Goal: Communication & Community: Answer question/provide support

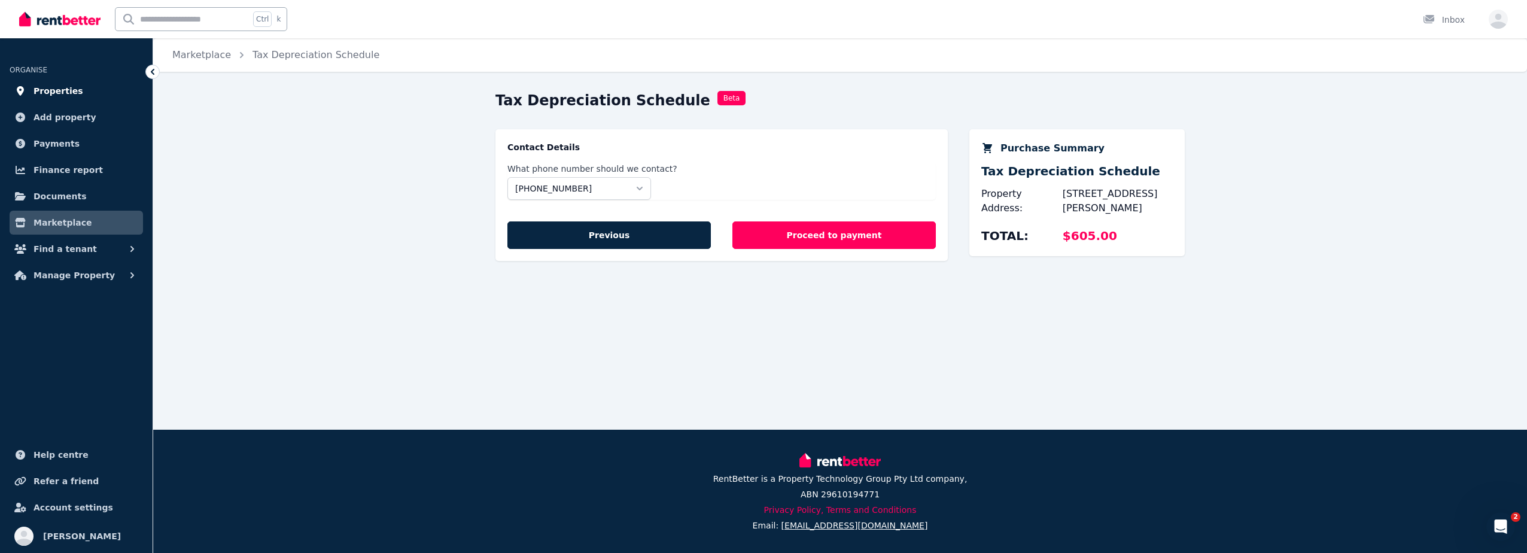
click at [53, 95] on span "Properties" at bounding box center [59, 91] width 50 height 14
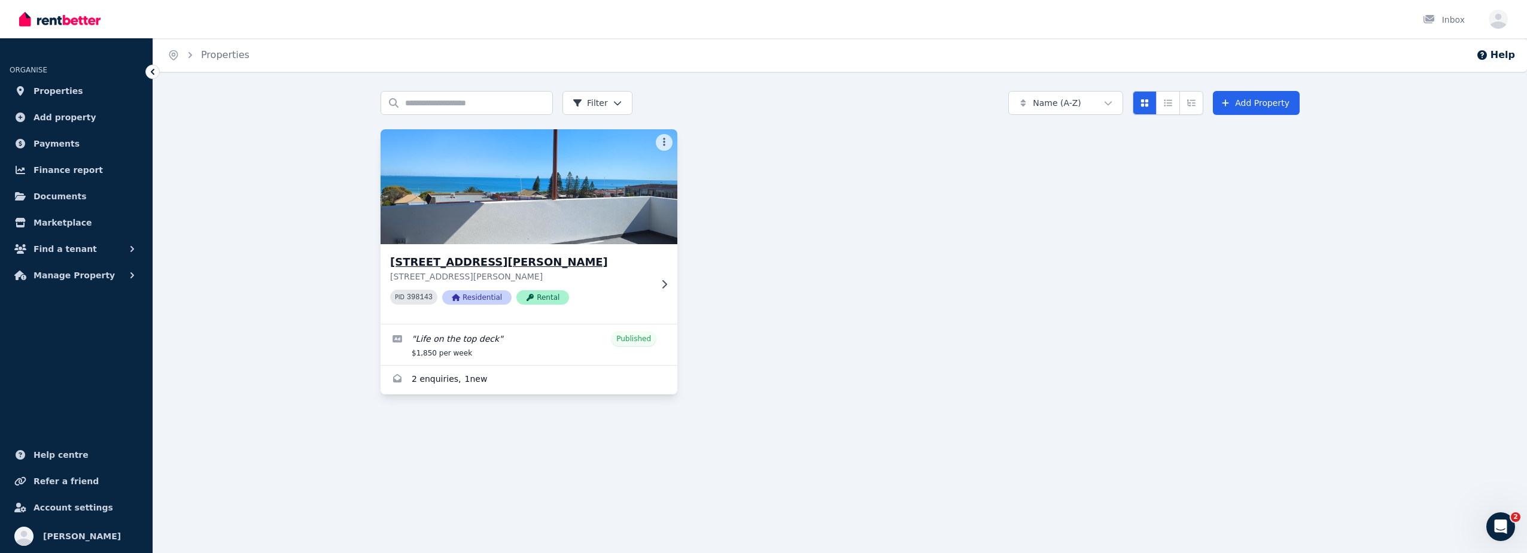
click at [522, 267] on h3 "[STREET_ADDRESS][PERSON_NAME]" at bounding box center [520, 262] width 261 height 17
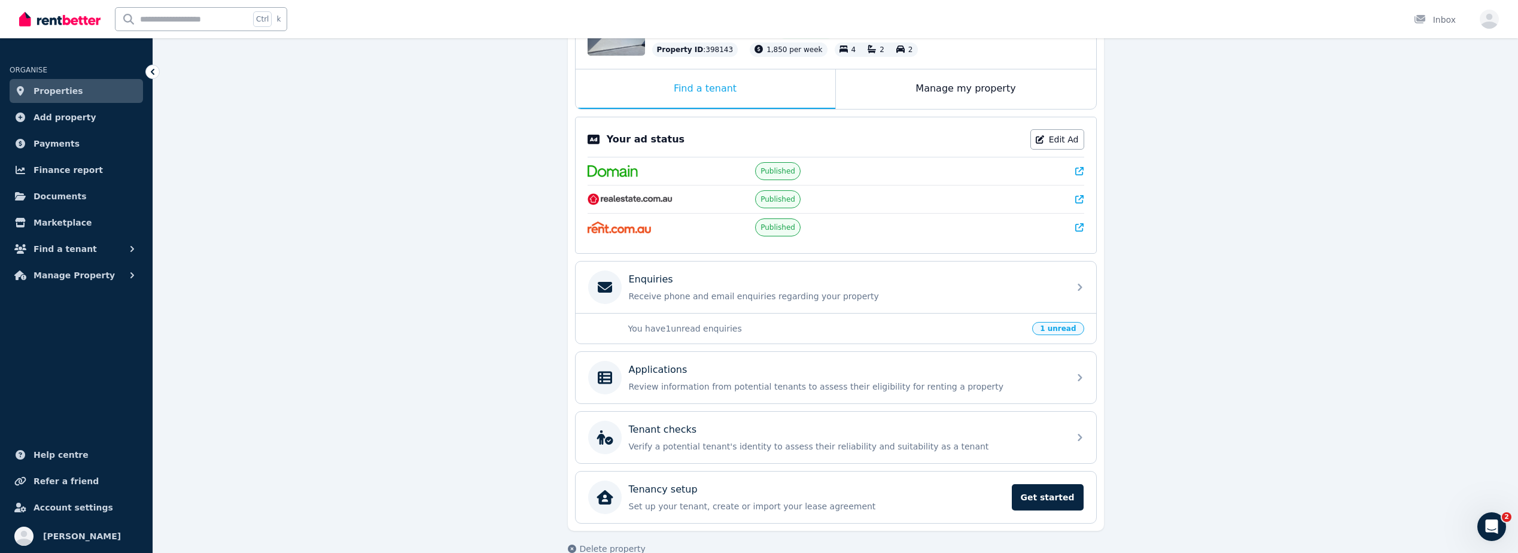
scroll to position [180, 0]
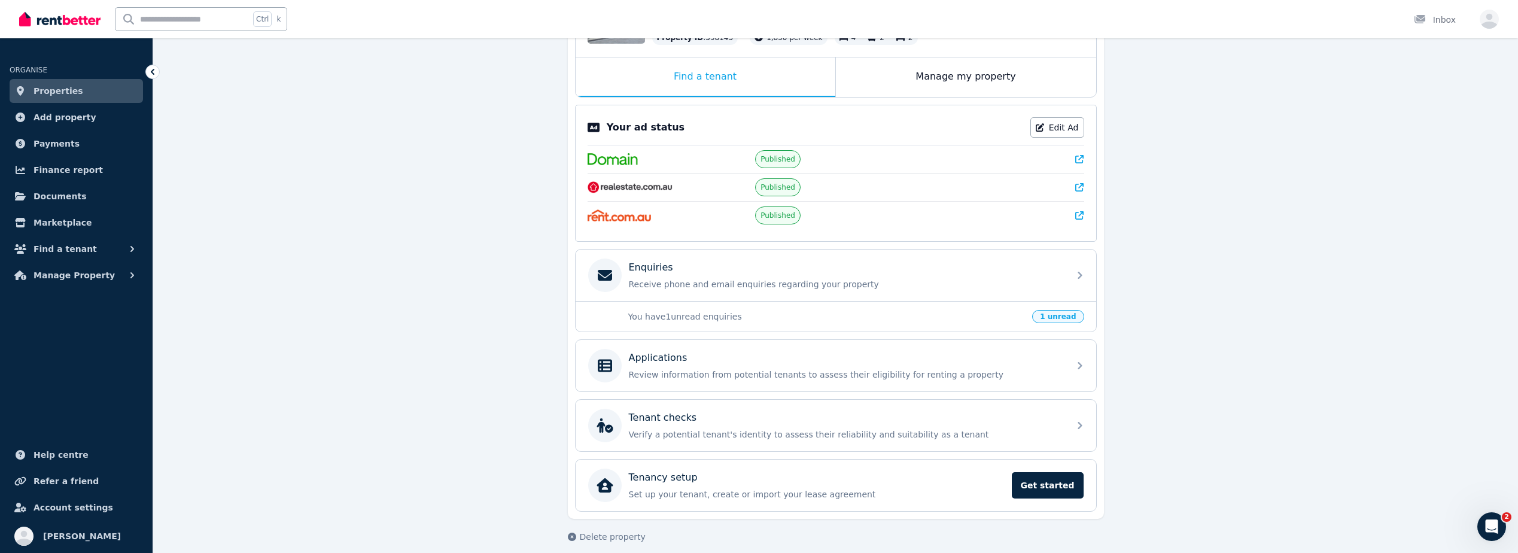
click at [800, 317] on p "You have 1 unread enquiries" at bounding box center [826, 317] width 397 height 12
click at [1055, 316] on span "1 unread" at bounding box center [1057, 316] width 51 height 13
click at [700, 264] on div "Enquiries" at bounding box center [845, 267] width 433 height 14
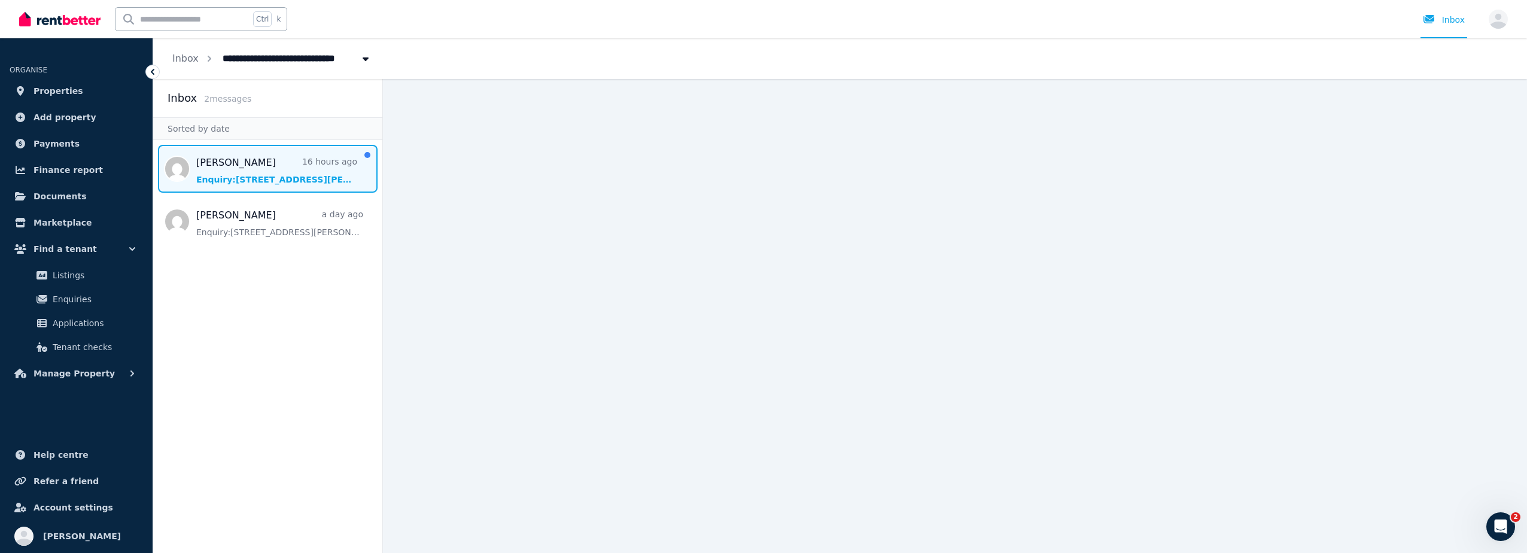
click at [253, 180] on span "Message list" at bounding box center [267, 169] width 229 height 48
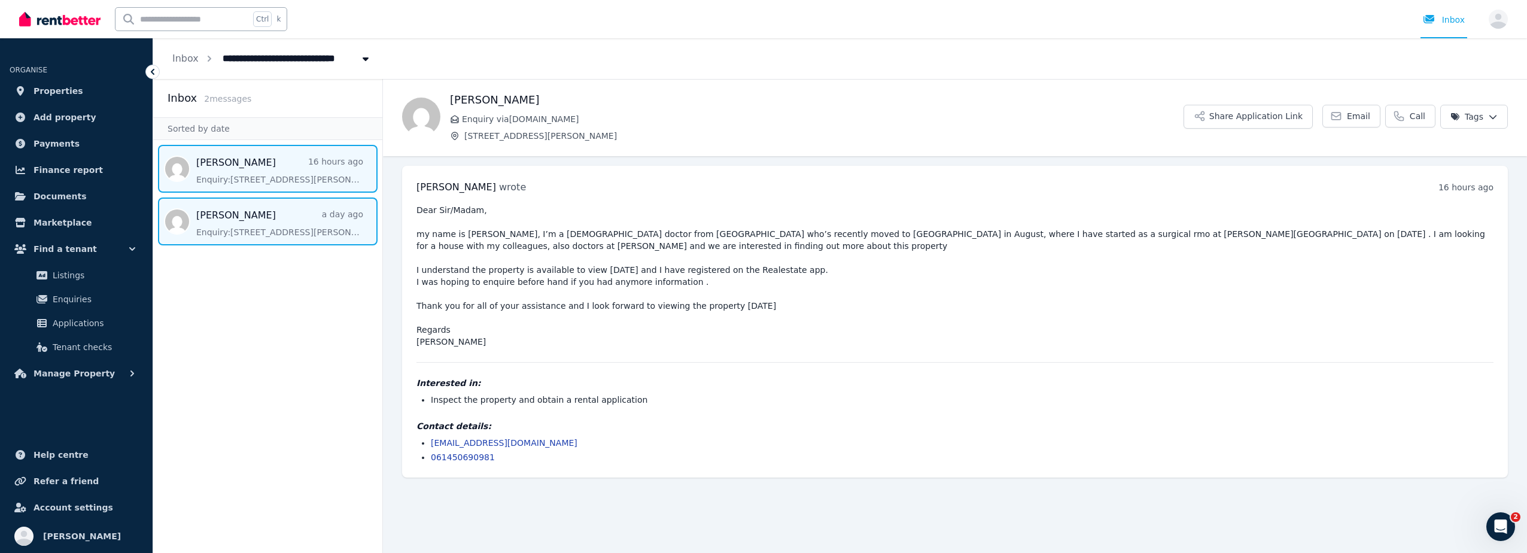
click at [252, 224] on span "Message list" at bounding box center [267, 222] width 229 height 48
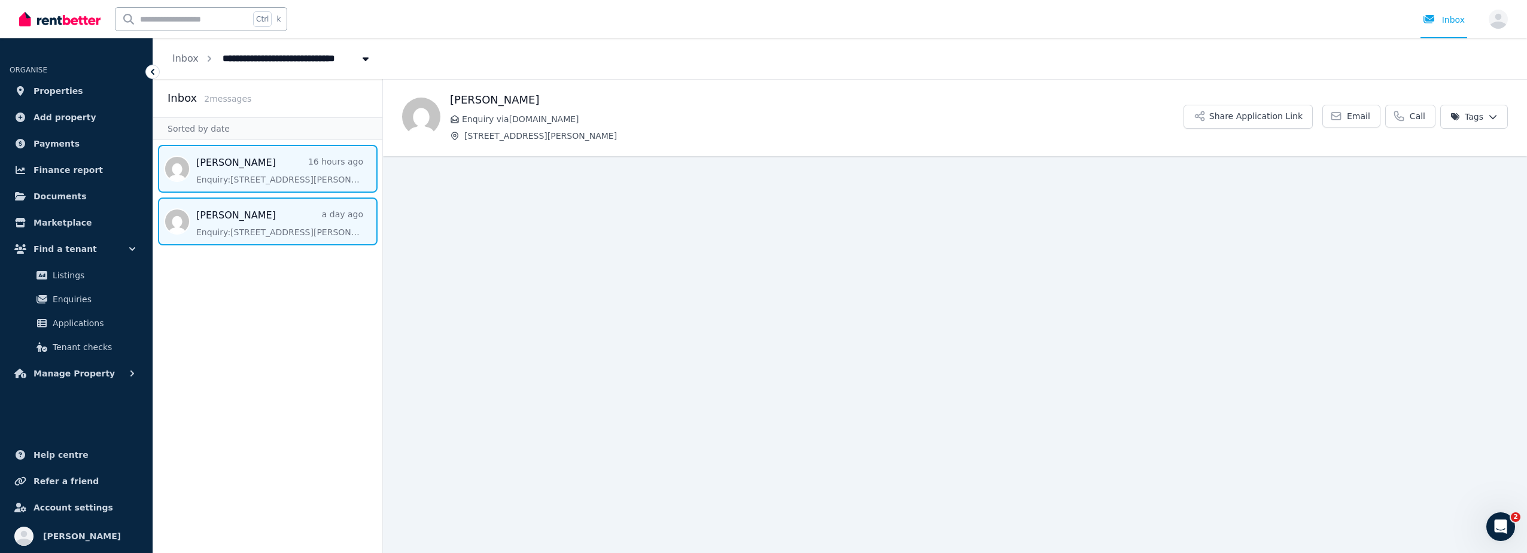
click at [257, 173] on span "Message list" at bounding box center [267, 169] width 229 height 48
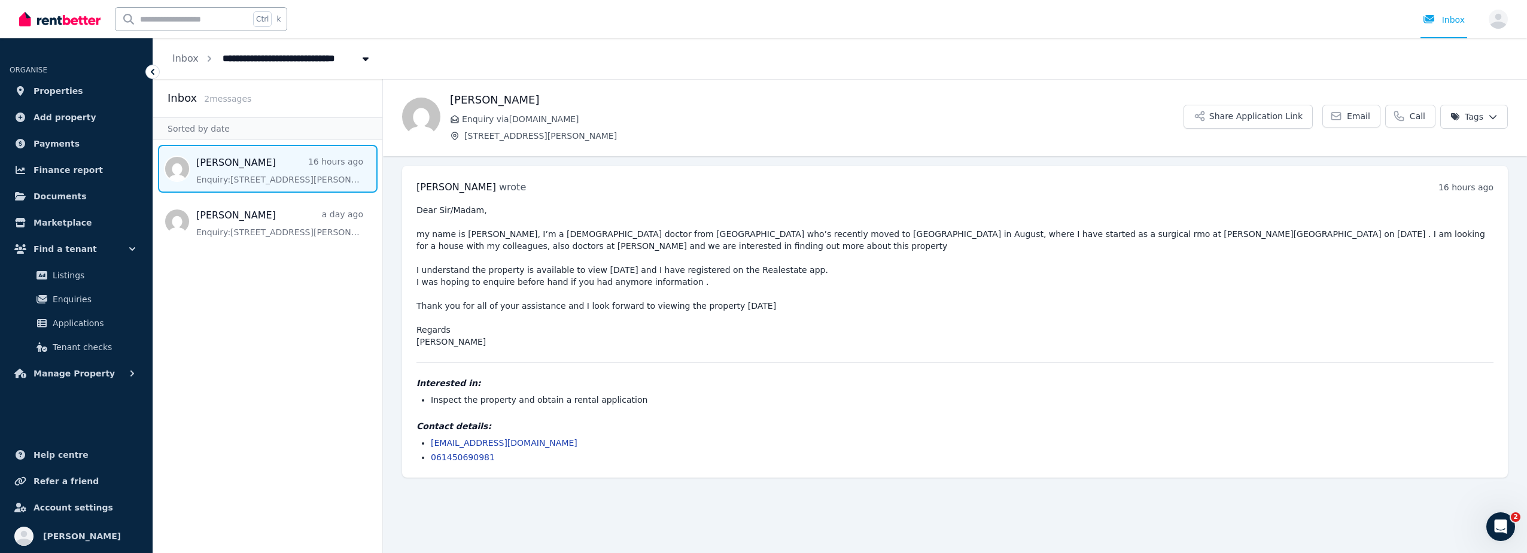
click at [56, 20] on img at bounding box center [59, 19] width 81 height 18
